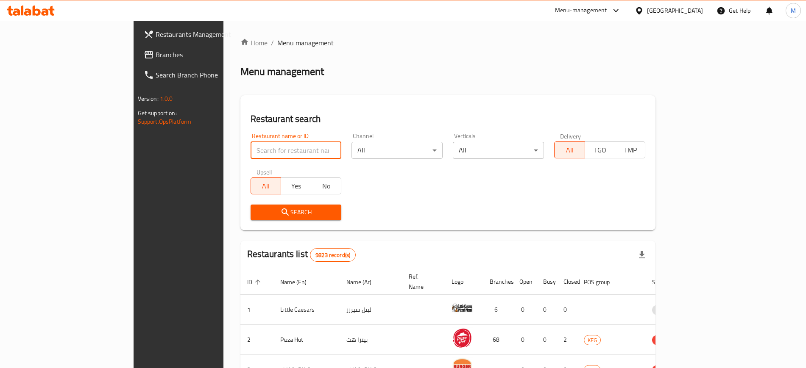
click at [251, 153] on input "search" at bounding box center [296, 150] width 91 height 17
type input "zaatar"
click button "Search" at bounding box center [296, 213] width 91 height 16
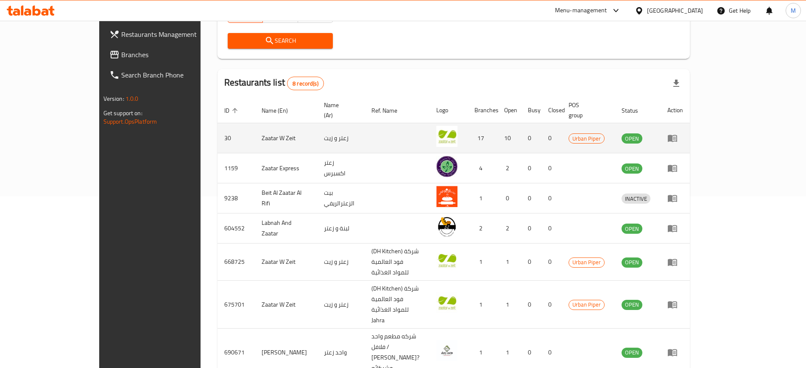
scroll to position [173, 0]
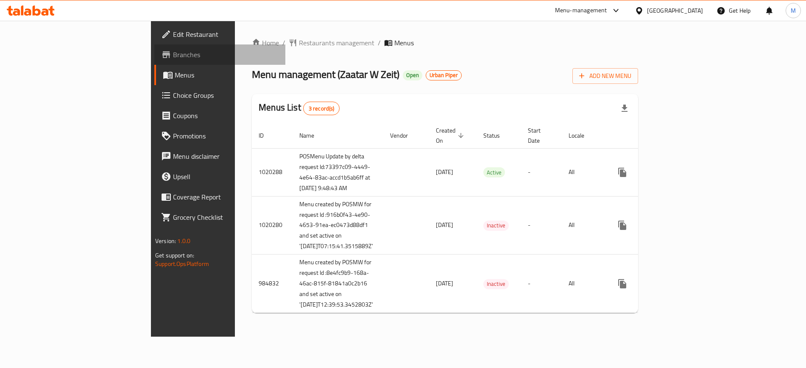
click at [173, 50] on span "Branches" at bounding box center [226, 55] width 106 height 10
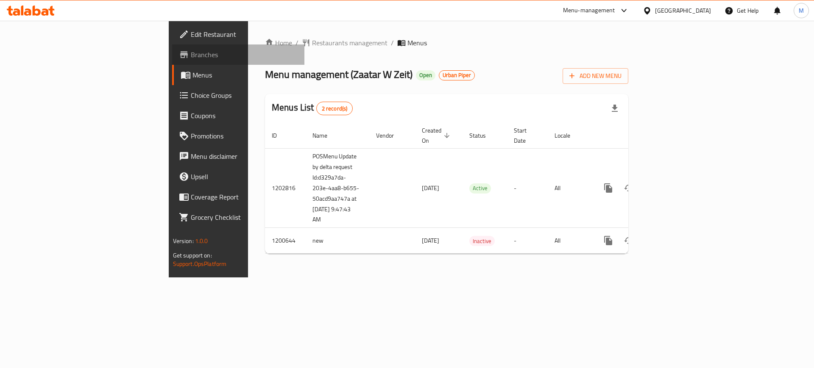
click at [191, 53] on span "Branches" at bounding box center [244, 55] width 107 height 10
click at [191, 55] on span "Branches" at bounding box center [244, 55] width 107 height 10
click at [191, 56] on span "Branches" at bounding box center [244, 55] width 107 height 10
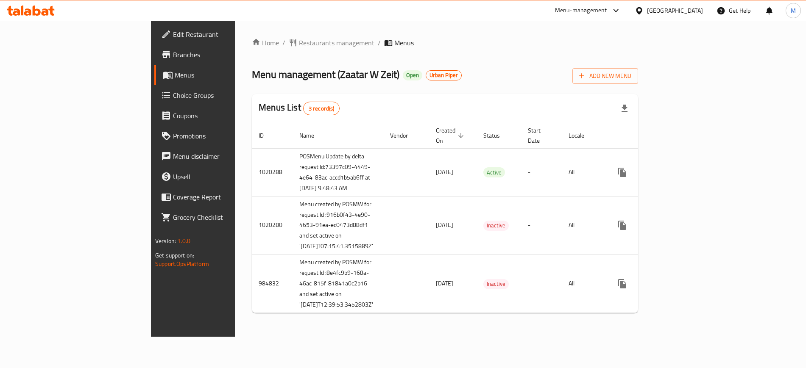
click at [607, 11] on div "Menu-management" at bounding box center [581, 11] width 52 height 10
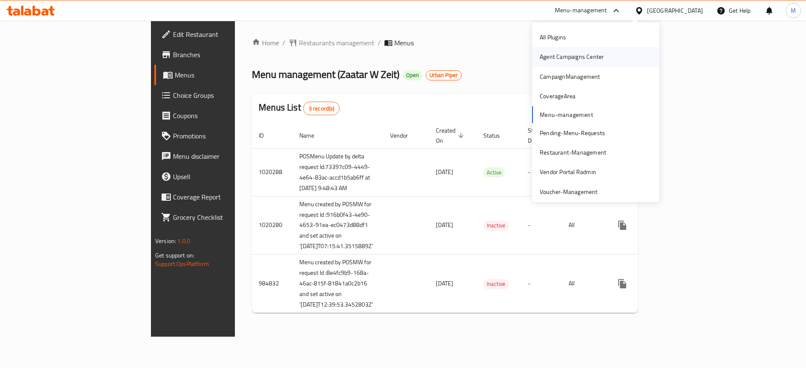
click at [555, 59] on div "Agent Campaigns Center" at bounding box center [572, 56] width 64 height 9
